Goal: Book appointment/travel/reservation

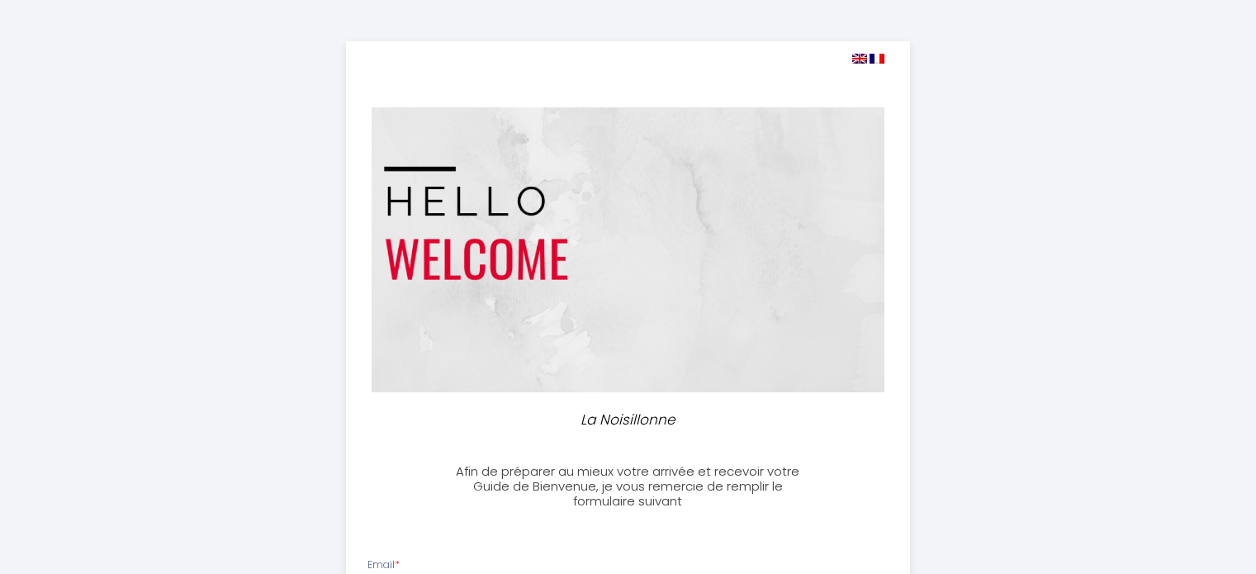
select select
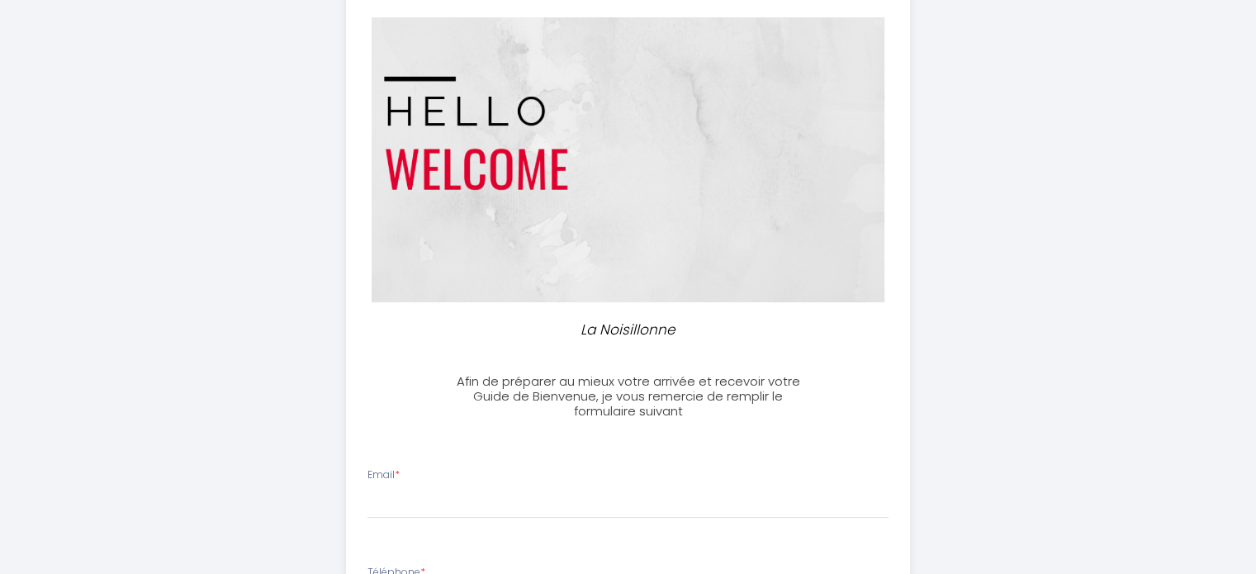
scroll to position [88, 0]
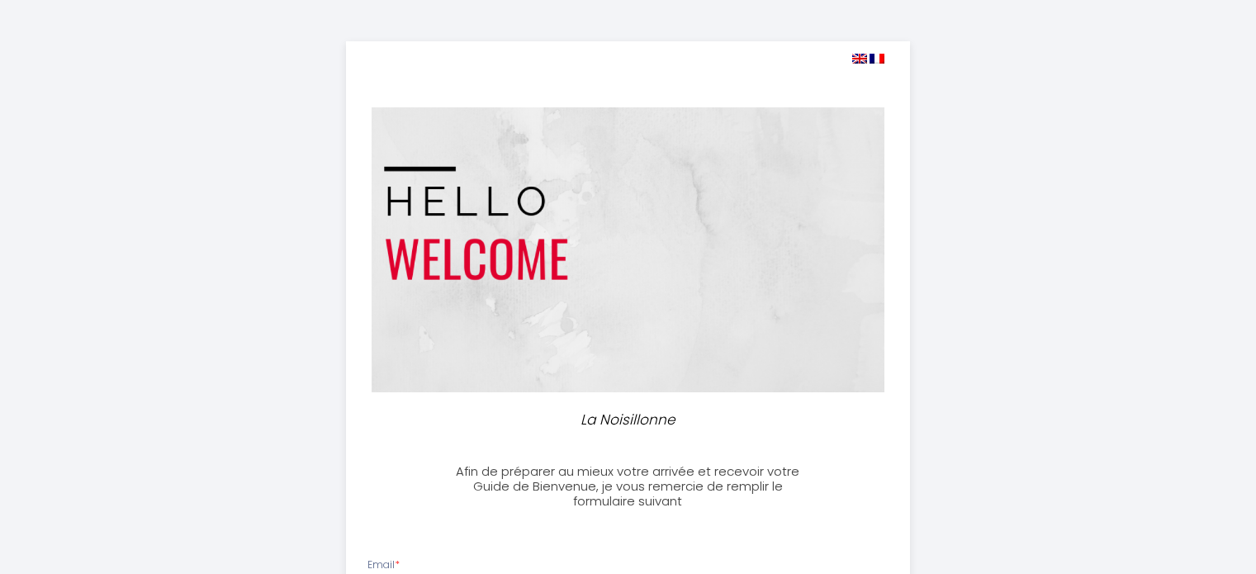
select select
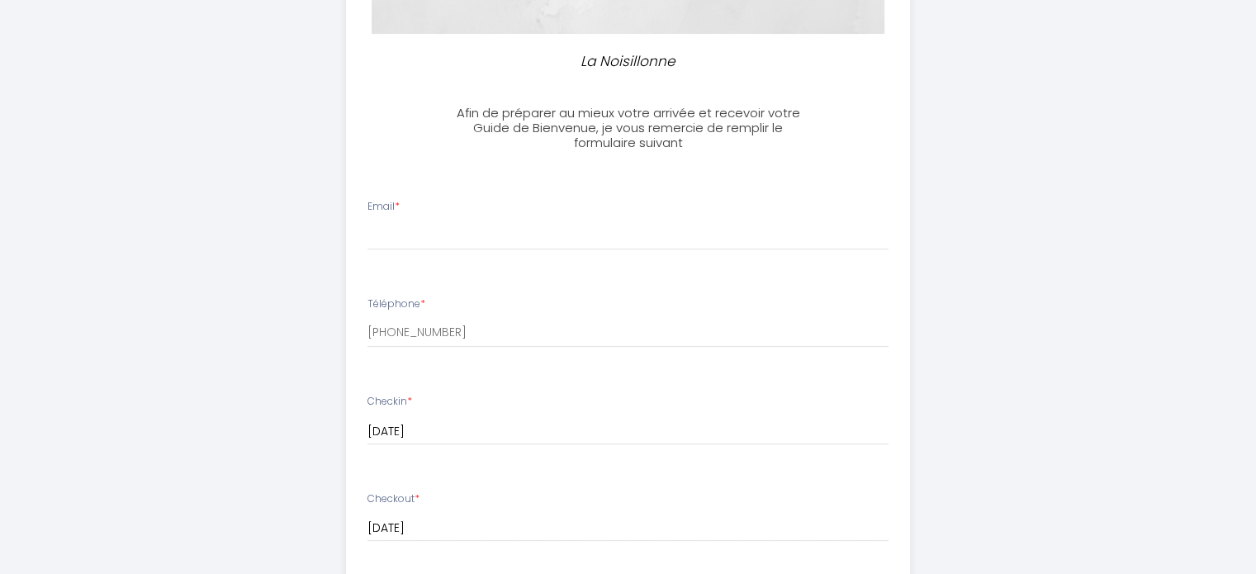
scroll to position [359, 0]
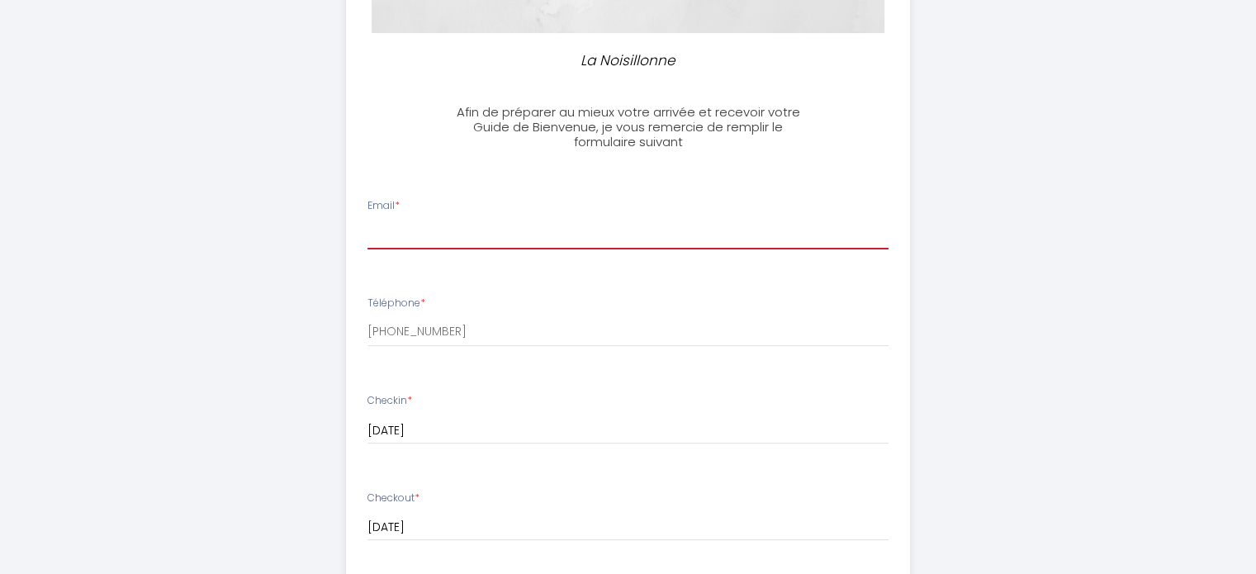
click at [650, 229] on input "Email *" at bounding box center [628, 235] width 521 height 30
type input "[PERSON_NAME][EMAIL_ADDRESS][DOMAIN_NAME]"
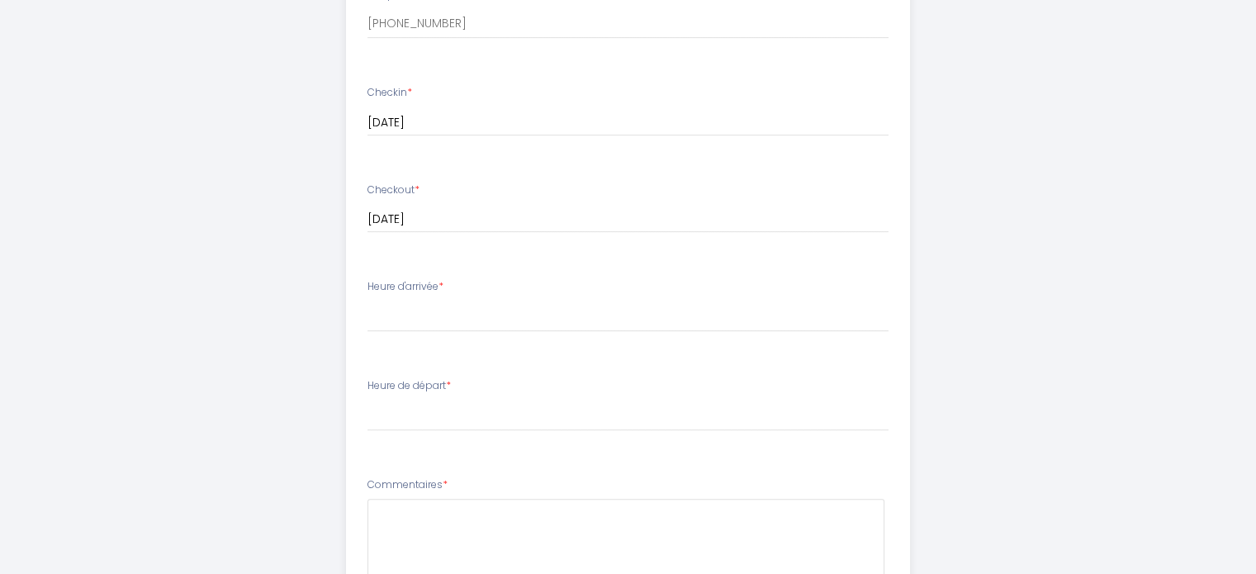
scroll to position [670, 0]
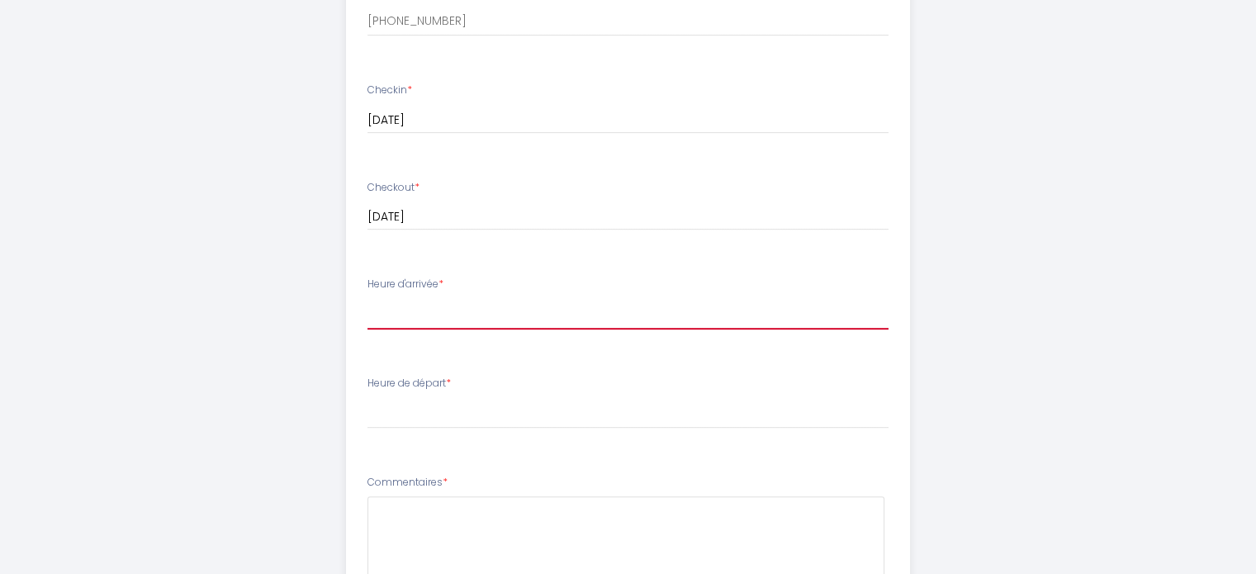
click at [601, 305] on select "16:30 17:00 17:30 18:00 18:30 19:00 19:30 20:00 20:30 21:00 21:30 22:00" at bounding box center [628, 313] width 521 height 31
select select "17:30"
click at [368, 298] on select "16:30 17:00 17:30 18:00 18:30 19:00 19:30 20:00 20:30 21:00 21:30 22:00" at bounding box center [628, 313] width 521 height 31
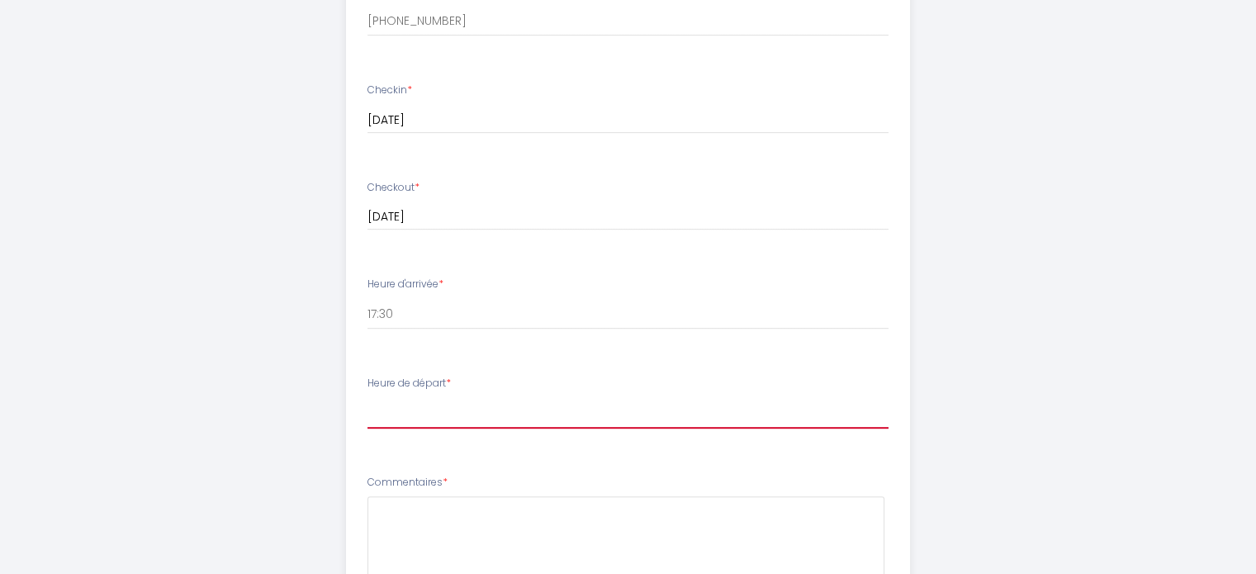
click at [413, 412] on select "00:00 00:30 01:00 01:30 02:00 02:30 03:00 03:30 04:00 04:30 05:00 05:30 06:00 0…" at bounding box center [628, 412] width 521 height 31
select select "10:00"
click at [368, 397] on select "00:00 00:30 01:00 01:30 02:00 02:30 03:00 03:30 04:00 04:30 05:00 05:30 06:00 0…" at bounding box center [628, 412] width 521 height 31
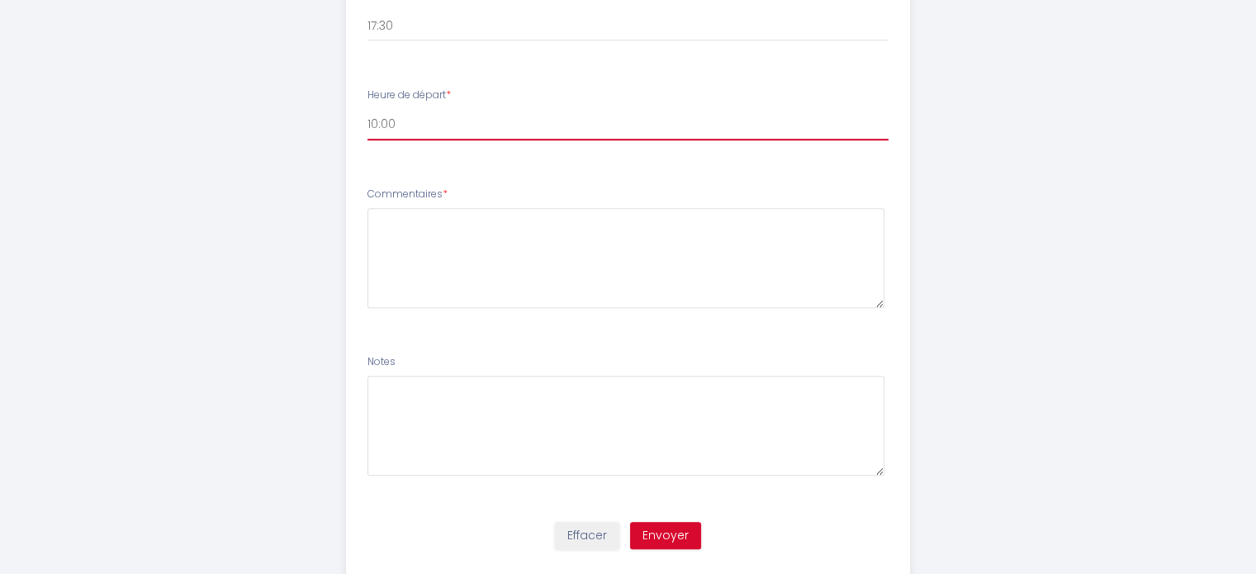
scroll to position [959, 0]
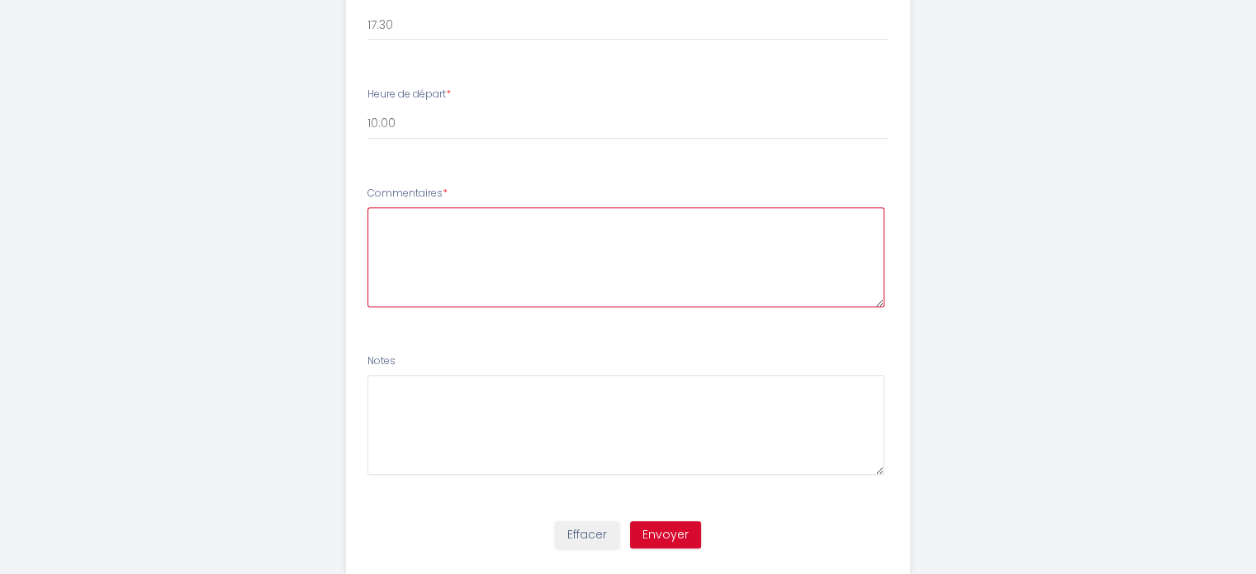
click at [420, 229] on textarea at bounding box center [626, 257] width 517 height 100
type textarea "Merci!"
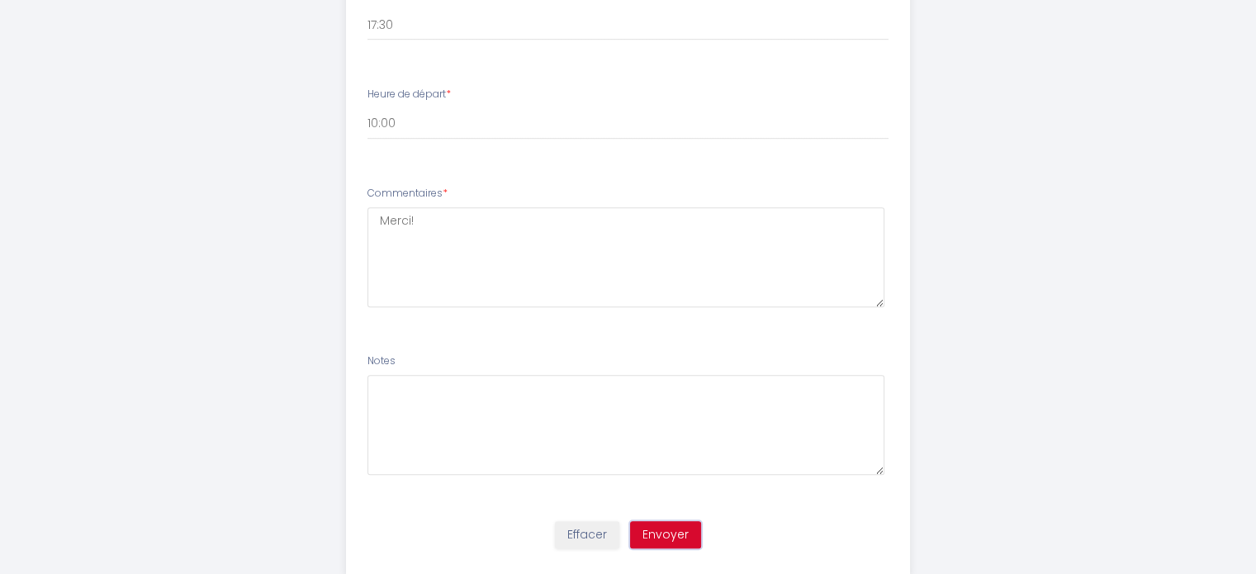
click at [669, 535] on button "Envoyer" at bounding box center [665, 535] width 71 height 28
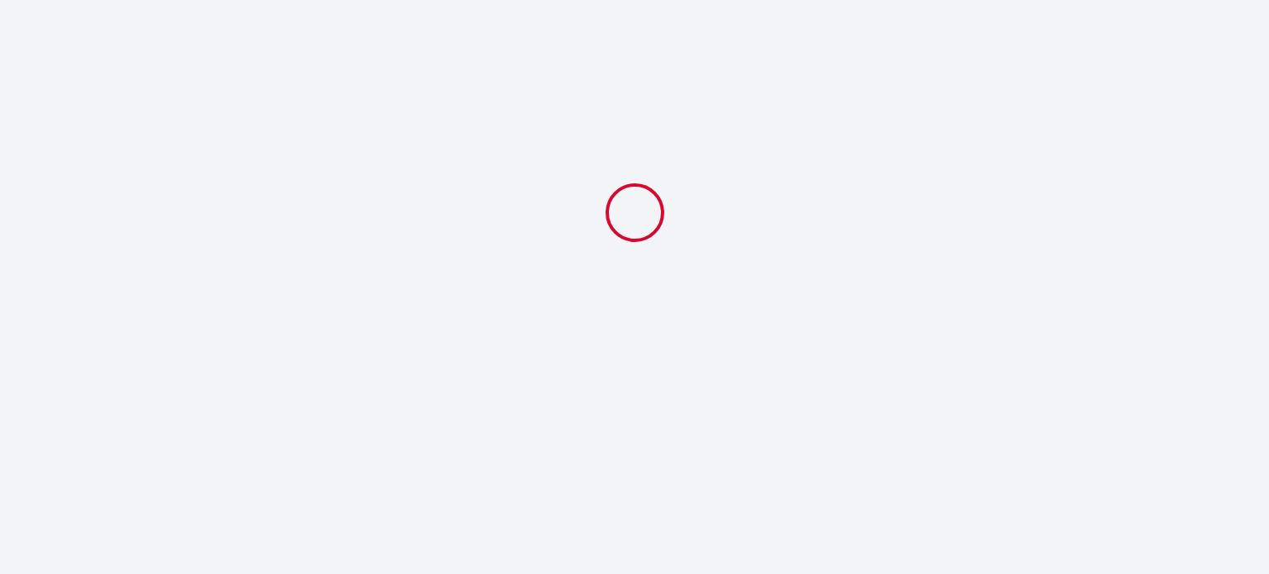
select select "17:30"
select select "10:00"
